Goal: Transaction & Acquisition: Purchase product/service

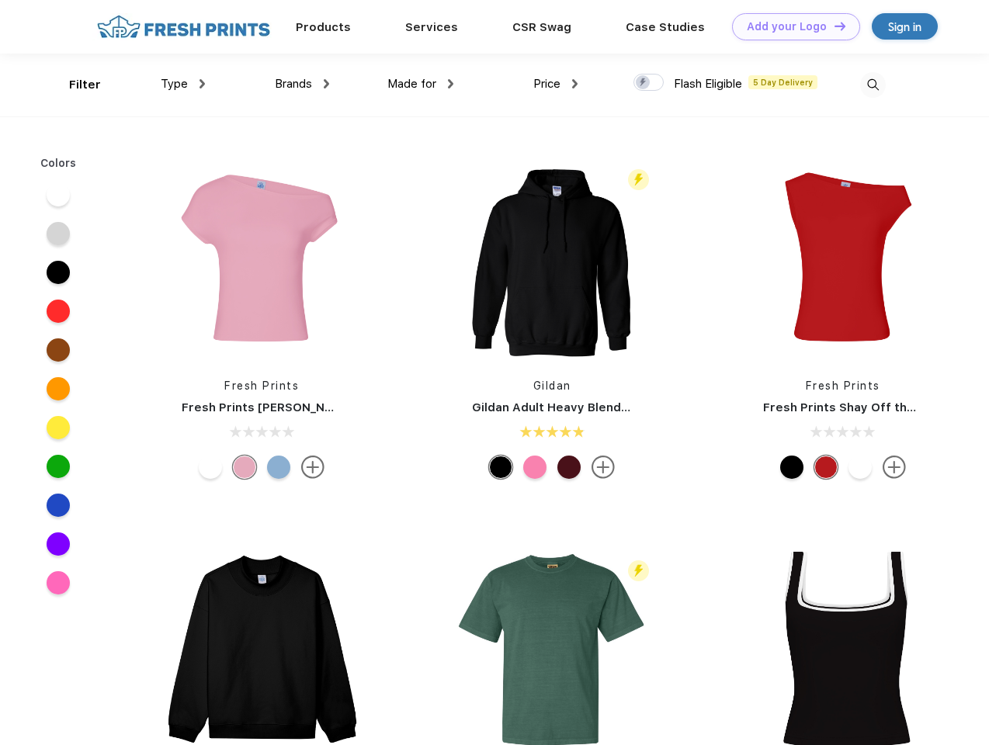
click at [790, 26] on link "Add your Logo Design Tool" at bounding box center [796, 26] width 128 height 27
click at [0, 0] on div "Design Tool" at bounding box center [0, 0] width 0 height 0
click at [833, 26] on link "Add your Logo Design Tool" at bounding box center [796, 26] width 128 height 27
click at [74, 85] on div "Filter" at bounding box center [85, 85] width 32 height 18
click at [183, 84] on span "Type" at bounding box center [174, 84] width 27 height 14
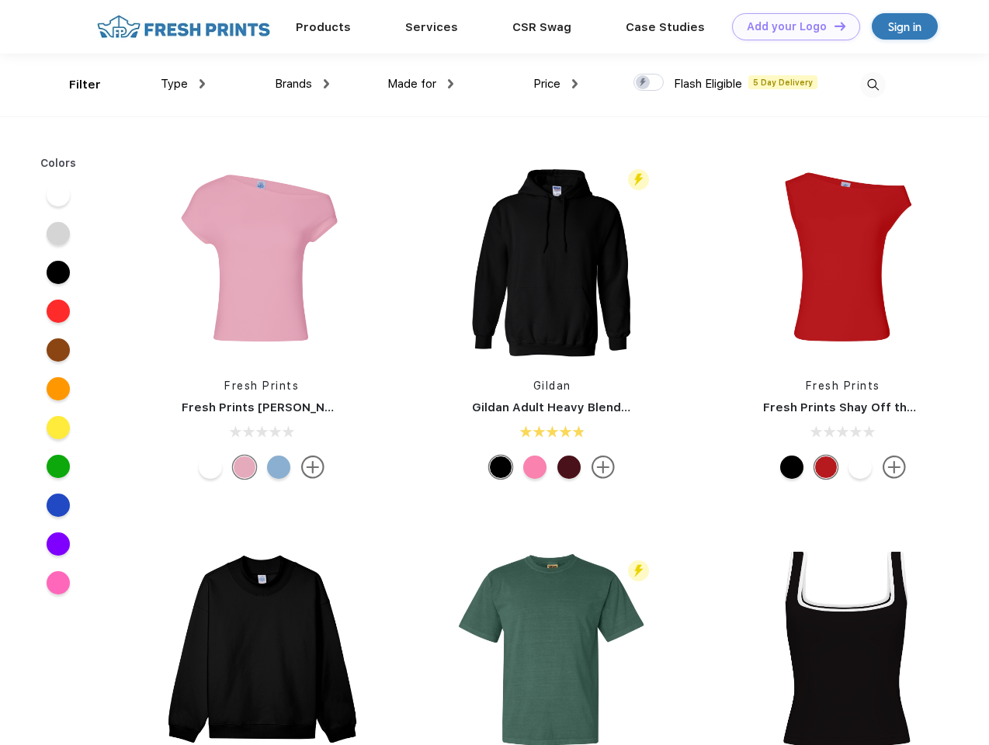
click at [302, 84] on span "Brands" at bounding box center [293, 84] width 37 height 14
click at [421, 84] on span "Made for" at bounding box center [411, 84] width 49 height 14
click at [556, 84] on span "Price" at bounding box center [546, 84] width 27 height 14
click at [649, 83] on div at bounding box center [648, 82] width 30 height 17
click at [643, 83] on input "checkbox" at bounding box center [638, 78] width 10 height 10
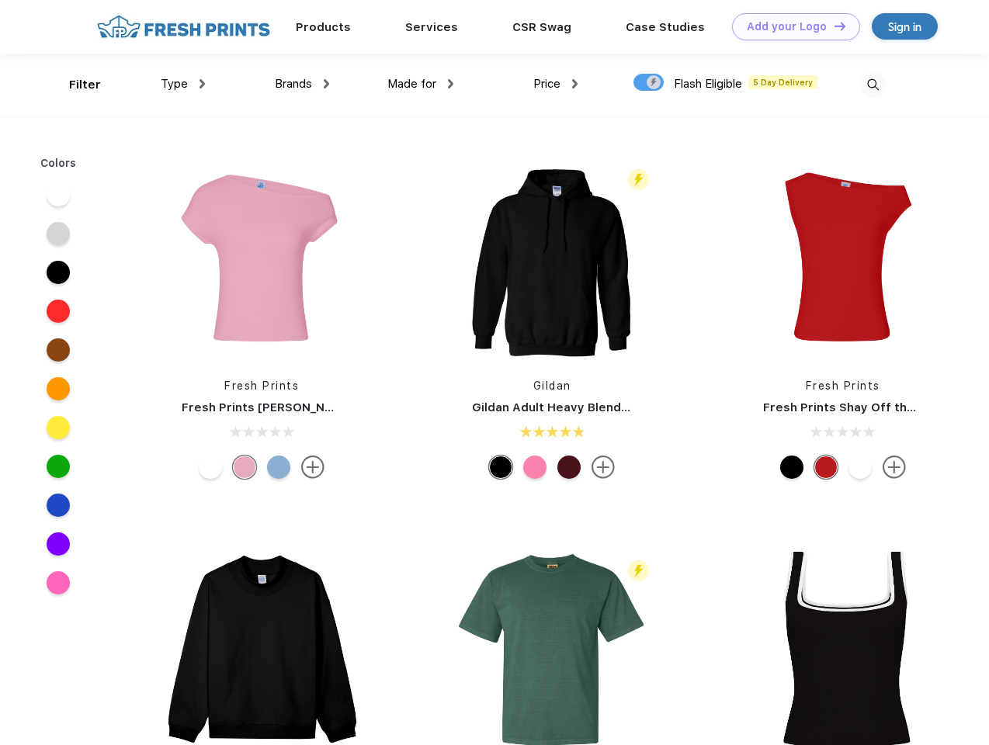
click at [872, 85] on img at bounding box center [873, 85] width 26 height 26
